Goal: Find specific page/section: Find specific page/section

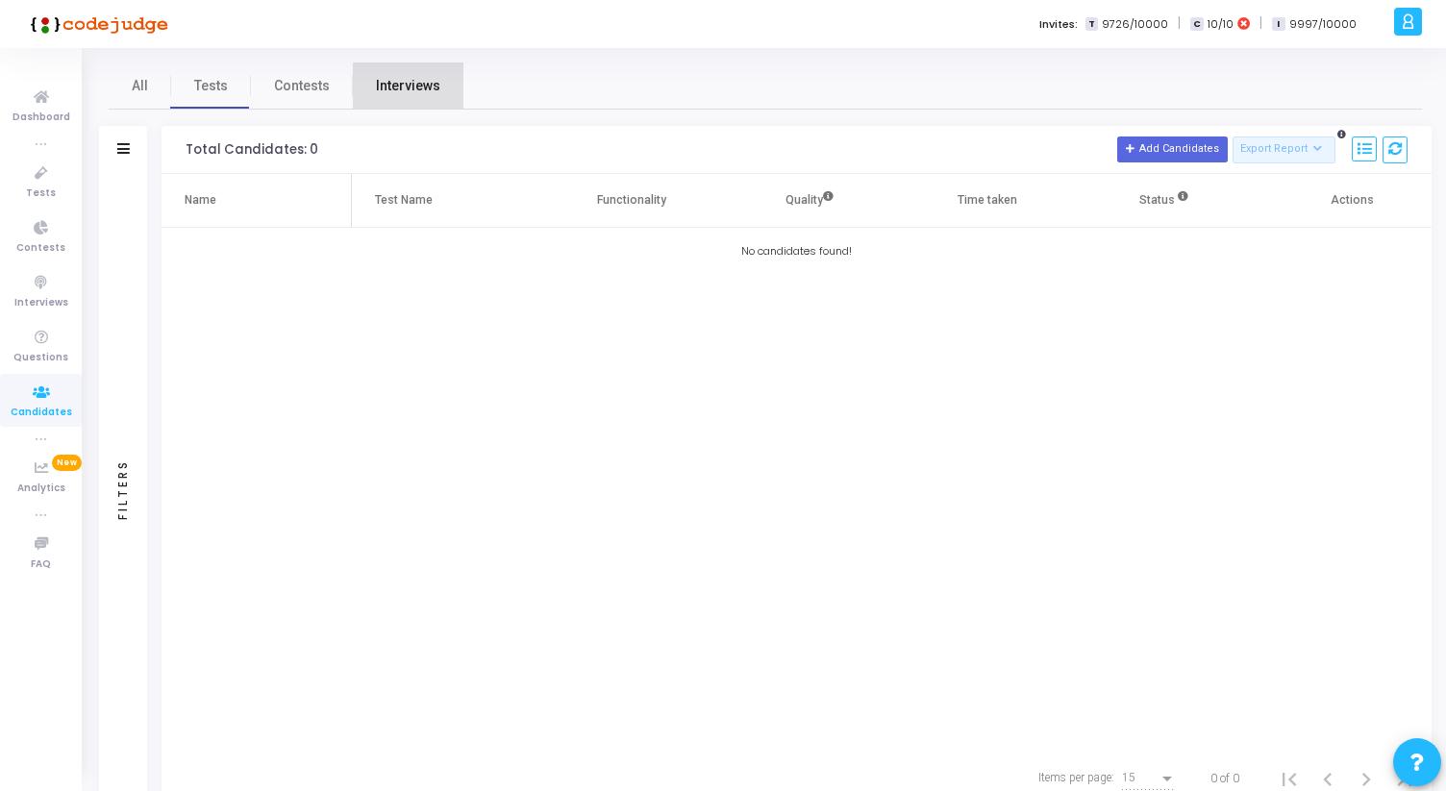
click at [411, 87] on span "Interviews" at bounding box center [408, 86] width 64 height 20
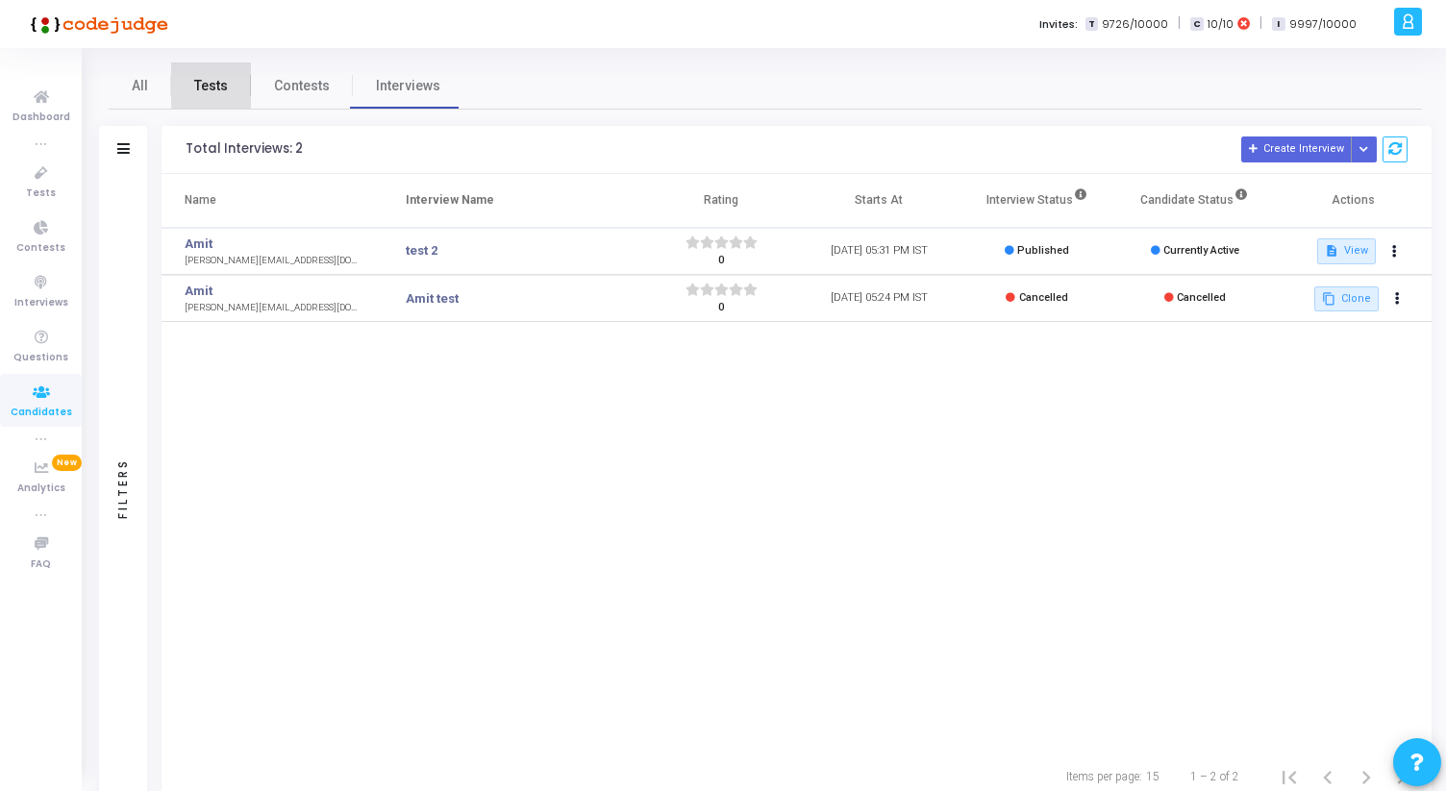
click at [233, 82] on link "Tests" at bounding box center [211, 85] width 80 height 46
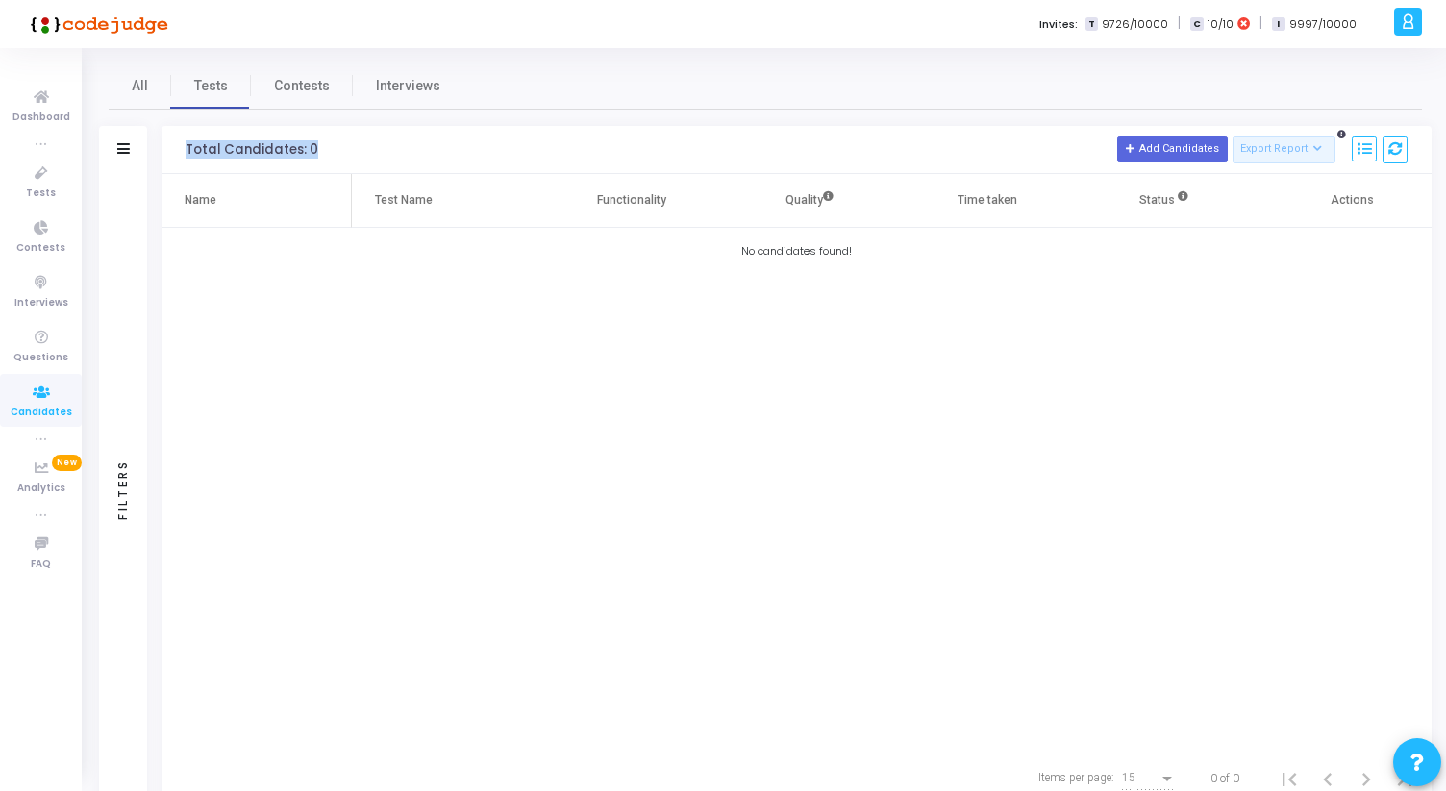
drag, startPoint x: 187, startPoint y: 150, endPoint x: 319, endPoint y: 150, distance: 131.7
click at [319, 150] on h3 "Total Candidates: 0 Add Candidates Export Report Name Test/Contest Questions Fu…" at bounding box center [797, 150] width 1222 height 27
click at [319, 149] on h3 "Total Candidates: 0 Add Candidates Export Report Name Test/Contest Questions Fu…" at bounding box center [797, 150] width 1222 height 27
drag, startPoint x: 319, startPoint y: 149, endPoint x: 179, endPoint y: 146, distance: 140.4
click at [179, 147] on div "Total Candidates: 0 Add Candidates Export Report Name Test/Contest Questions Fu…" at bounding box center [797, 150] width 1270 height 48
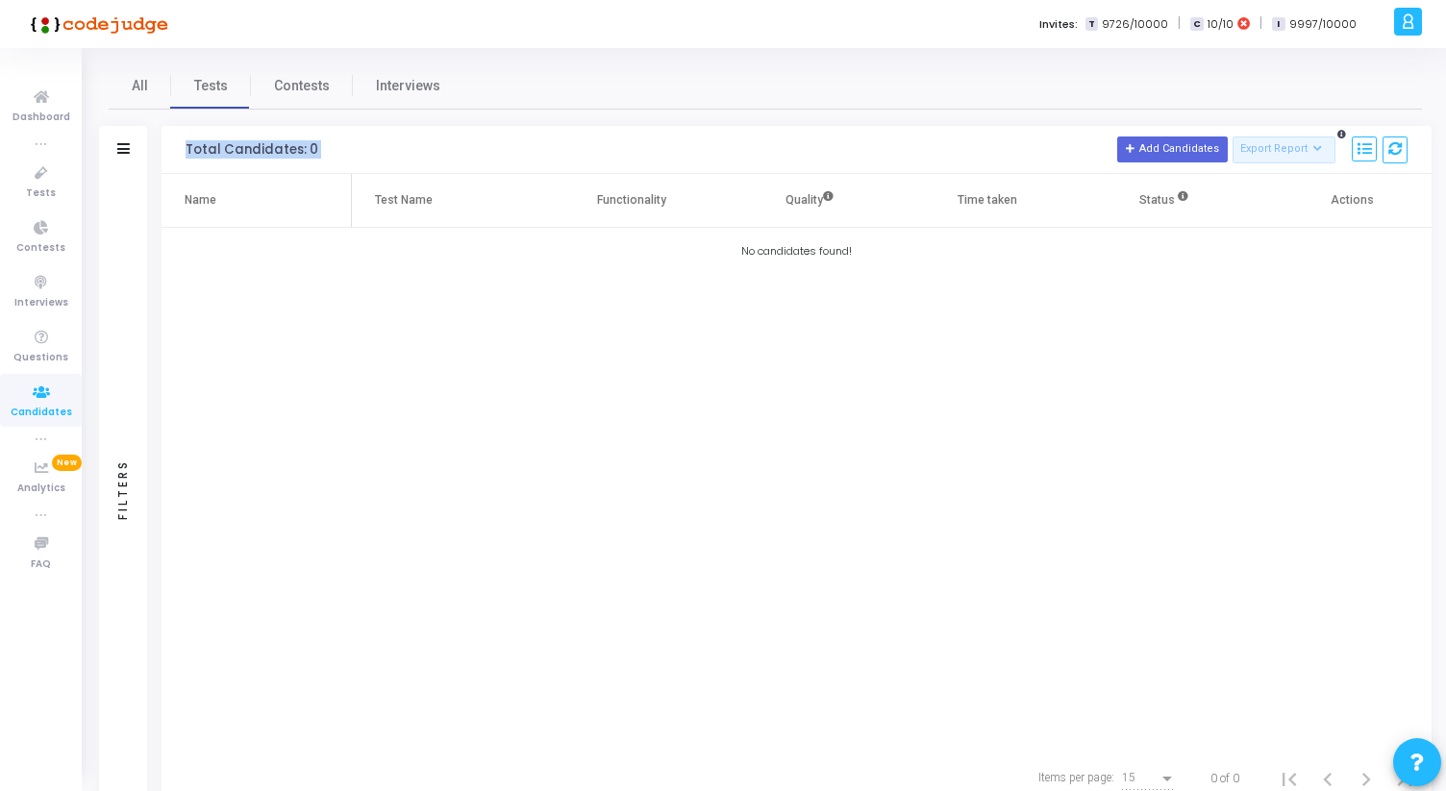
click at [179, 146] on div "Total Candidates: 0 Add Candidates Export Report Name Test/Contest Questions Fu…" at bounding box center [797, 150] width 1270 height 48
drag, startPoint x: 179, startPoint y: 146, endPoint x: 320, endPoint y: 144, distance: 141.3
click at [321, 144] on div "Total Candidates: 0 Add Candidates Export Report Name Test/Contest Questions Fu…" at bounding box center [797, 150] width 1270 height 48
click at [320, 144] on h3 "Total Candidates: 0 Add Candidates Export Report Name Test/Contest Questions Fu…" at bounding box center [797, 150] width 1222 height 27
drag, startPoint x: 320, startPoint y: 144, endPoint x: 183, endPoint y: 144, distance: 137.5
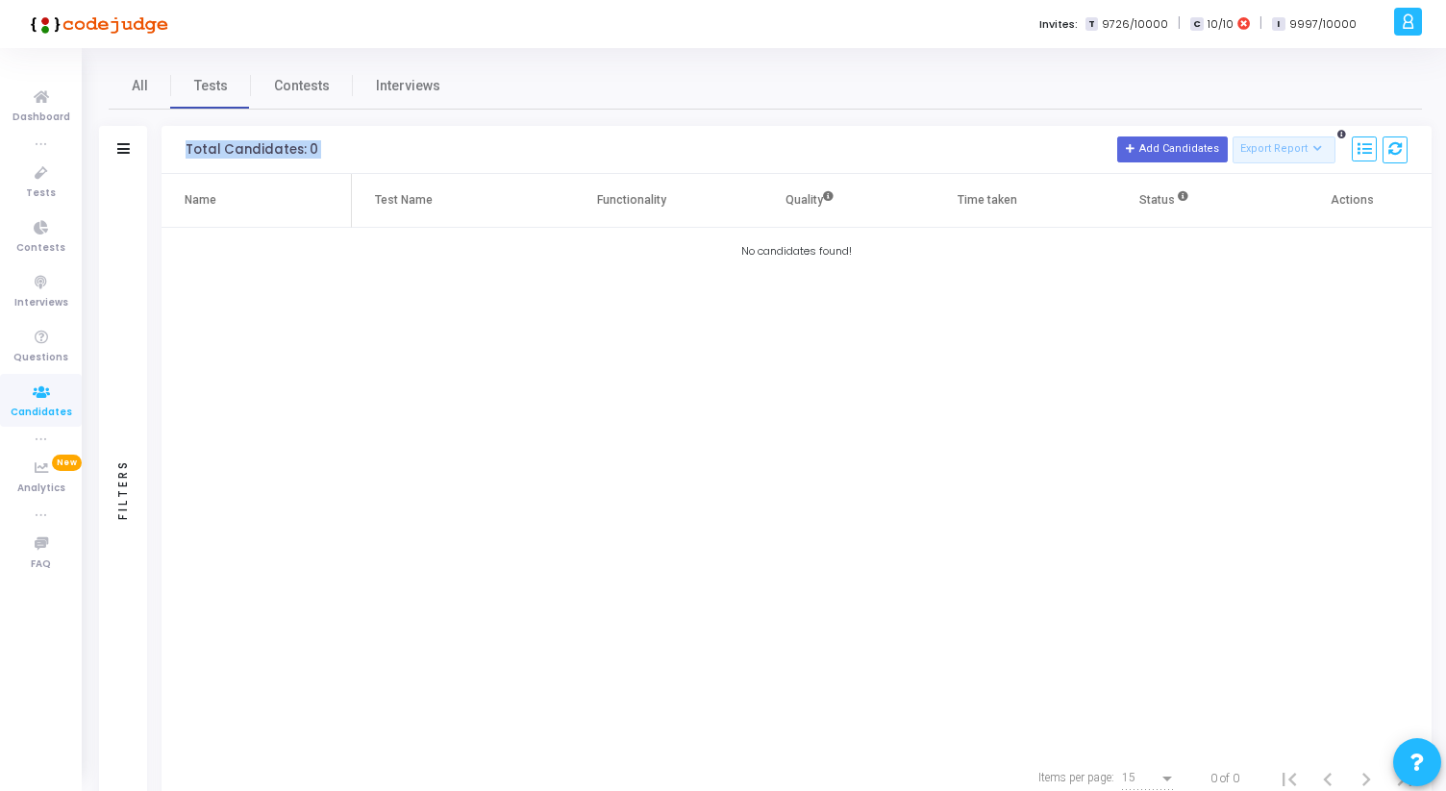
click at [181, 144] on div "Total Candidates: 0 Add Candidates Export Report Name Test/Contest Questions Fu…" at bounding box center [797, 150] width 1270 height 48
click at [183, 144] on div "Total Candidates: 0 Add Candidates Export Report Name Test/Contest Questions Fu…" at bounding box center [797, 150] width 1270 height 48
drag, startPoint x: 183, startPoint y: 144, endPoint x: 325, endPoint y: 146, distance: 142.3
click at [325, 145] on div "Total Candidates: 0 Add Candidates Export Report Name Test/Contest Questions Fu…" at bounding box center [797, 150] width 1270 height 48
click at [325, 146] on h3 "Total Candidates: 0 Add Candidates Export Report Name Test/Contest Questions Fu…" at bounding box center [797, 150] width 1222 height 27
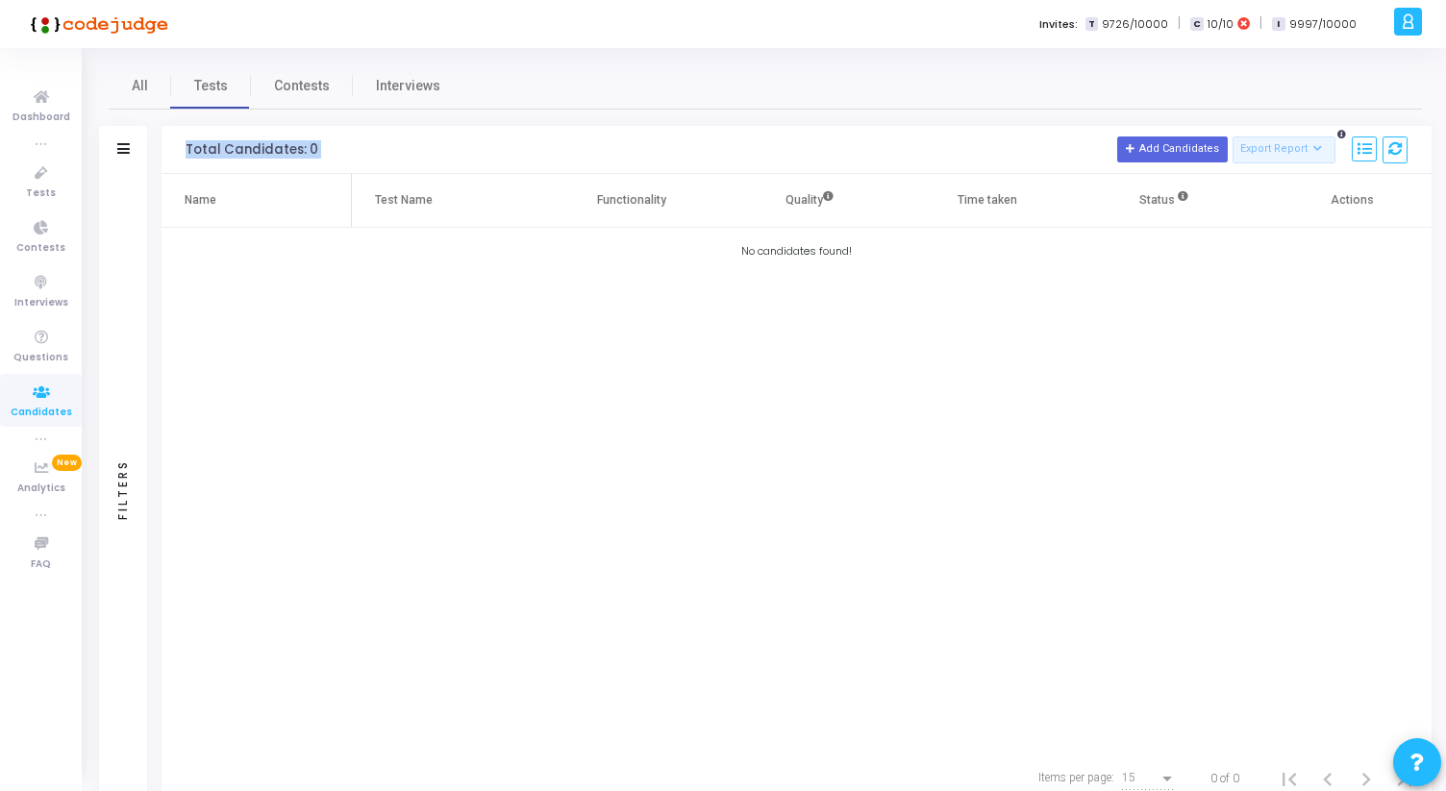
drag, startPoint x: 325, startPoint y: 146, endPoint x: 188, endPoint y: 142, distance: 136.6
click at [188, 143] on h3 "Total Candidates: 0 Add Candidates Export Report Name Test/Contest Questions Fu…" at bounding box center [797, 150] width 1222 height 27
click at [188, 142] on div "Total Candidates: 0" at bounding box center [252, 149] width 133 height 15
drag, startPoint x: 186, startPoint y: 142, endPoint x: 334, endPoint y: 138, distance: 148.1
click at [334, 141] on h3 "Total Candidates: 0 Add Candidates Export Report Name Test/Contest Questions Fu…" at bounding box center [797, 150] width 1222 height 27
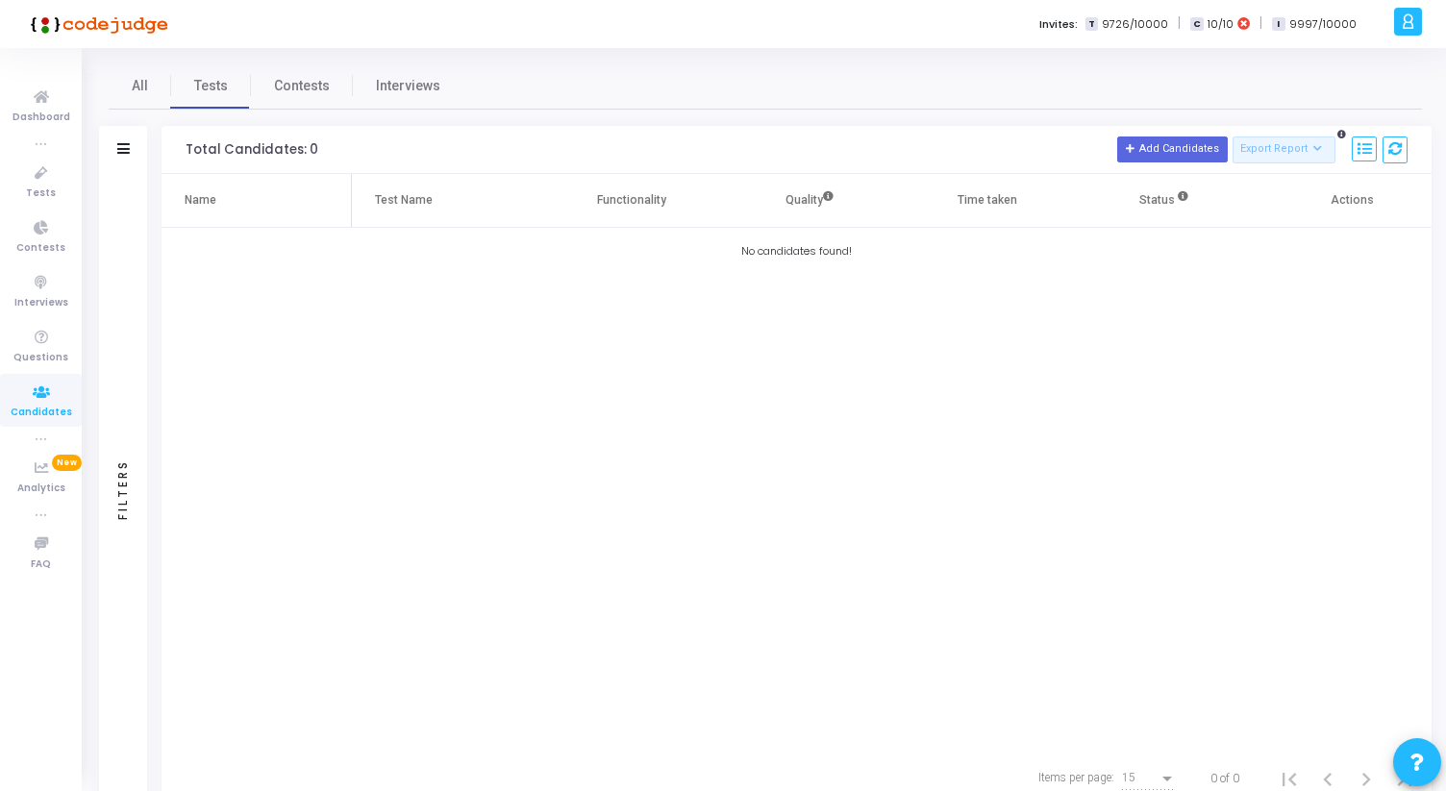
click at [334, 138] on h3 "Total Candidates: 0 Add Candidates Export Report Name Test/Contest Questions Fu…" at bounding box center [797, 150] width 1222 height 27
drag, startPoint x: 333, startPoint y: 142, endPoint x: 183, endPoint y: 141, distance: 150.0
click at [183, 142] on div "Total Candidates: 0 Add Candidates Export Report Name Test/Contest Questions Fu…" at bounding box center [797, 150] width 1270 height 48
click at [183, 141] on div "Total Candidates: 0 Add Candidates Export Report Name Test/Contest Questions Fu…" at bounding box center [797, 150] width 1270 height 48
drag, startPoint x: 182, startPoint y: 143, endPoint x: 330, endPoint y: 143, distance: 148.1
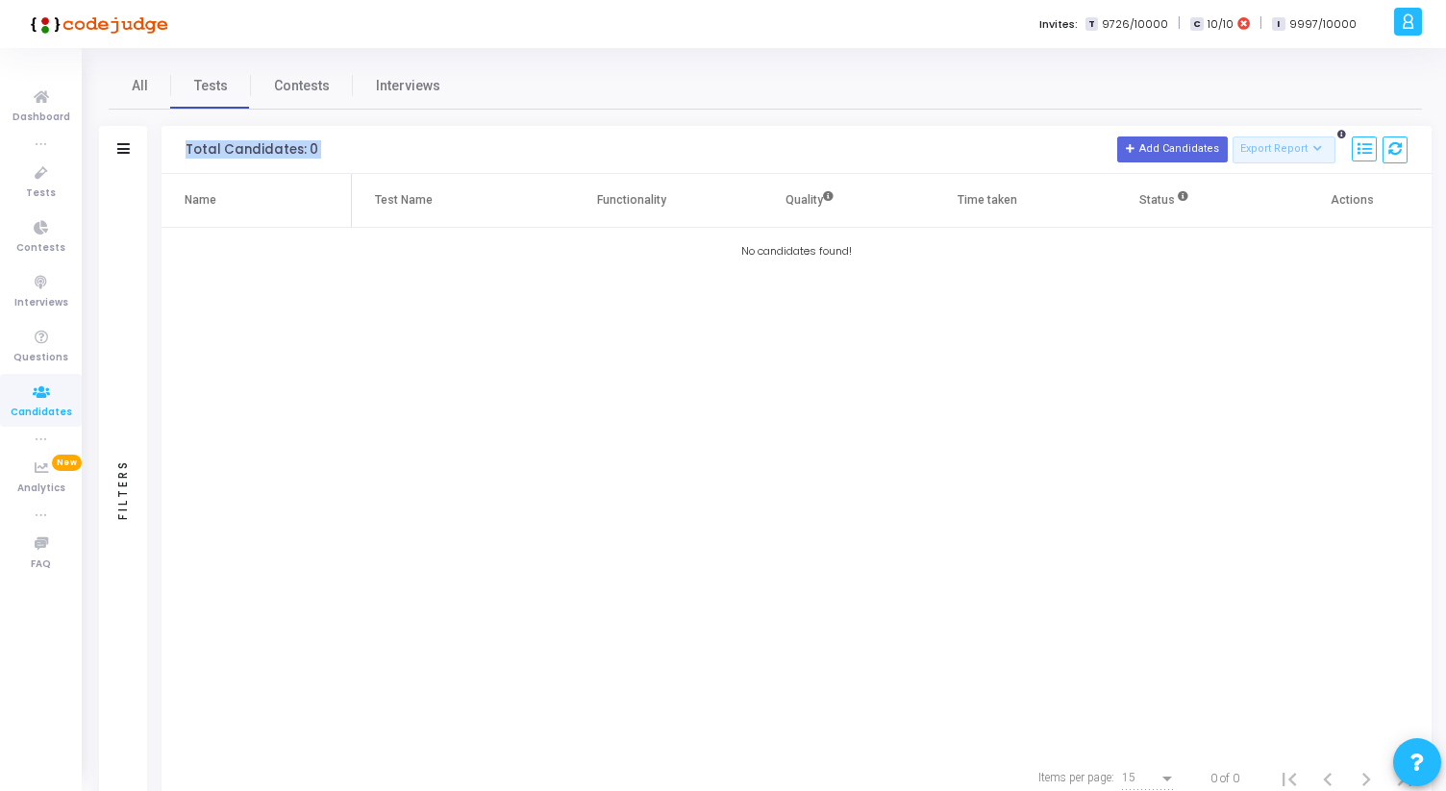
click at [329, 143] on div "Total Candidates: 0 Add Candidates Export Report Name Test/Contest Questions Fu…" at bounding box center [797, 150] width 1270 height 48
click at [330, 143] on h3 "Total Candidates: 0 Add Candidates Export Report Name Test/Contest Questions Fu…" at bounding box center [797, 150] width 1222 height 27
drag, startPoint x: 330, startPoint y: 143, endPoint x: 175, endPoint y: 147, distance: 154.8
click at [175, 147] on div "Total Candidates: 0 Add Candidates Export Report Name Test/Contest Questions Fu…" at bounding box center [797, 150] width 1270 height 48
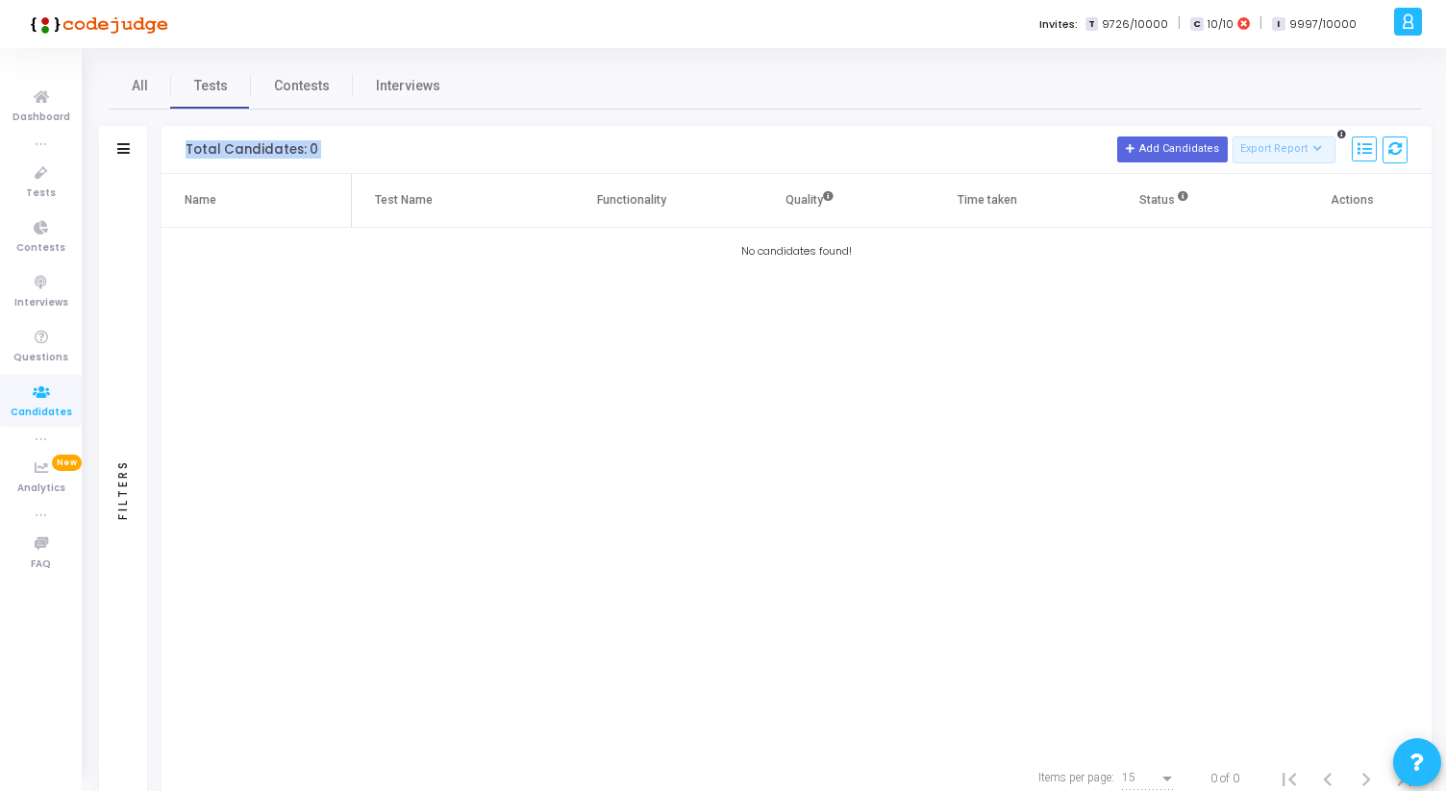
drag, startPoint x: 175, startPoint y: 147, endPoint x: 336, endPoint y: 147, distance: 160.6
click at [336, 147] on div "Total Candidates: 0 Add Candidates Export Report Name Test/Contest Questions Fu…" at bounding box center [797, 150] width 1270 height 48
click at [336, 147] on h3 "Total Candidates: 0 Add Candidates Export Report Name Test/Contest Questions Fu…" at bounding box center [797, 150] width 1222 height 27
click at [40, 193] on span "Tests" at bounding box center [41, 194] width 30 height 16
